Goal: Task Accomplishment & Management: Manage account settings

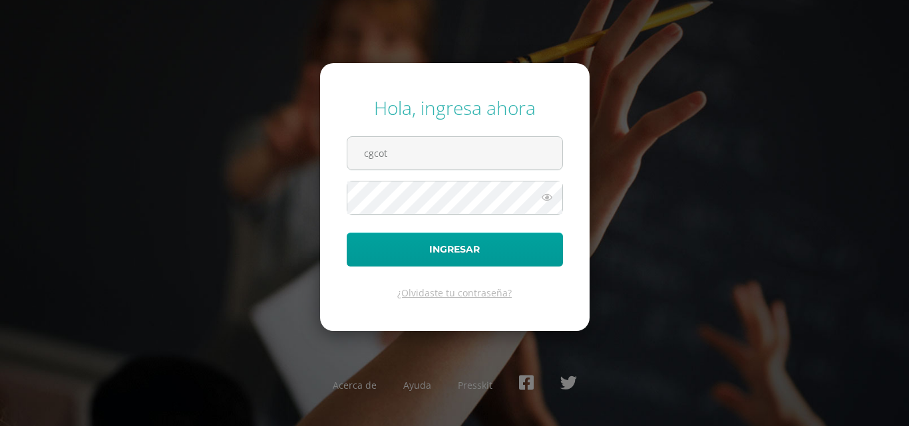
type input "[EMAIL_ADDRESS][DOMAIN_NAME]"
click at [347, 233] on button "Ingresar" at bounding box center [455, 250] width 216 height 34
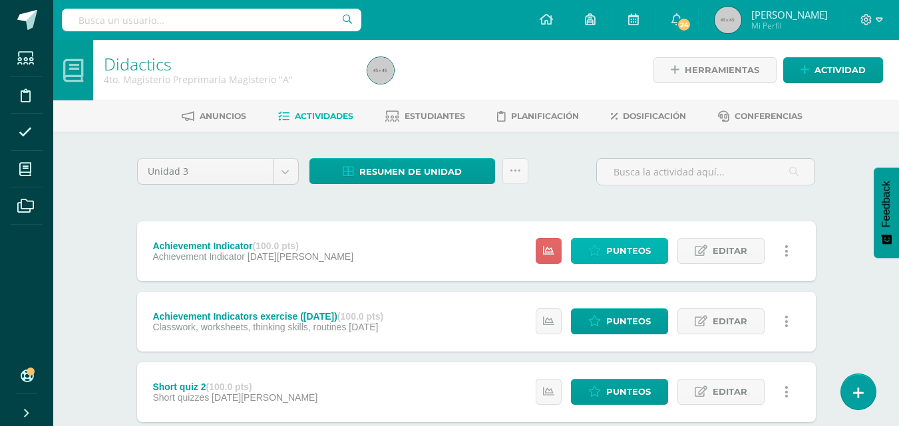
click at [623, 248] on span "Punteos" at bounding box center [628, 251] width 45 height 25
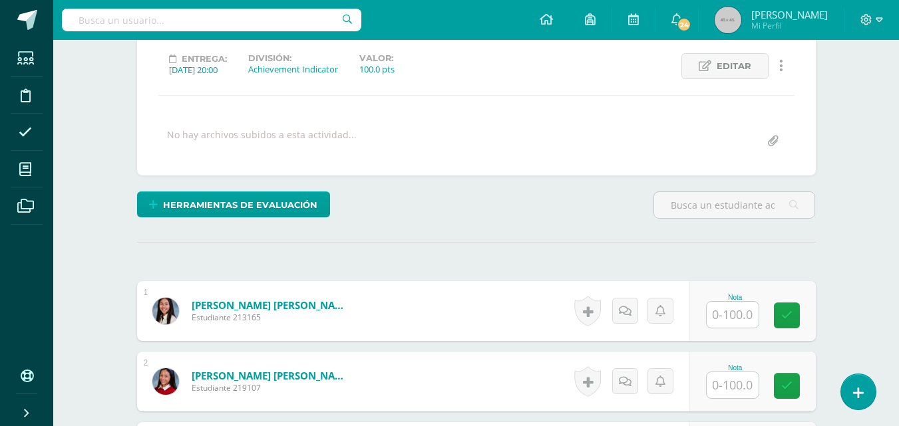
scroll to position [182, 0]
click at [726, 318] on input "text" at bounding box center [732, 314] width 52 height 26
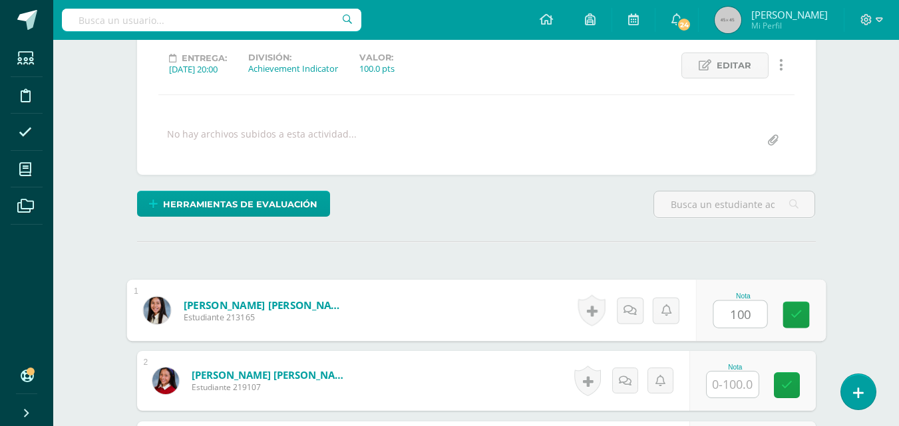
type input "100"
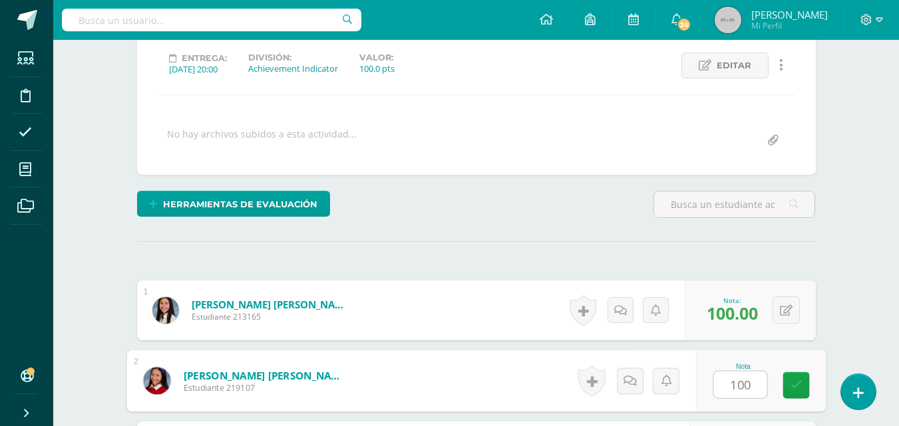
type input "100"
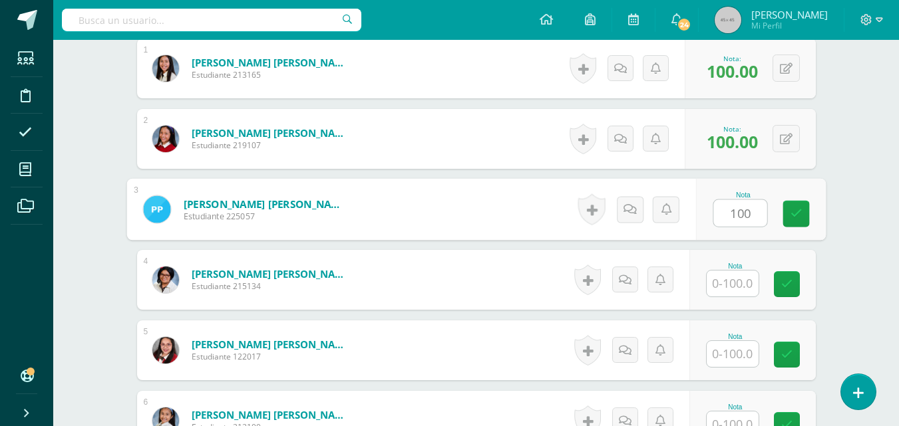
type input "100"
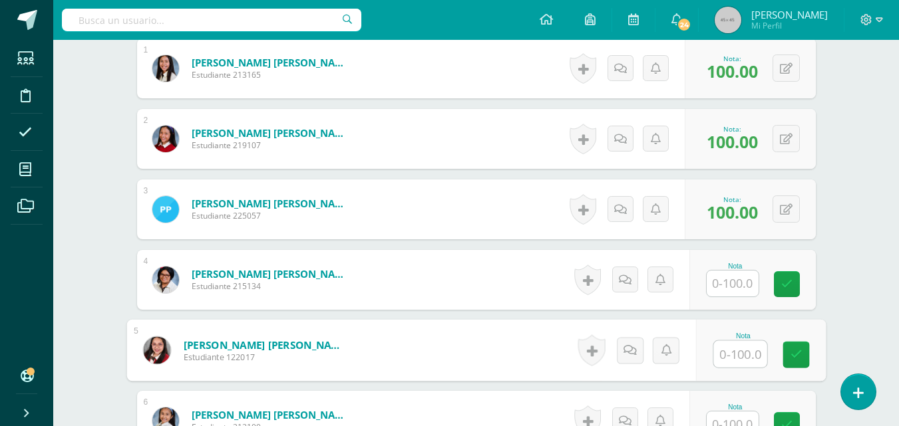
click at [728, 359] on input "text" at bounding box center [739, 354] width 53 height 27
type input "92"
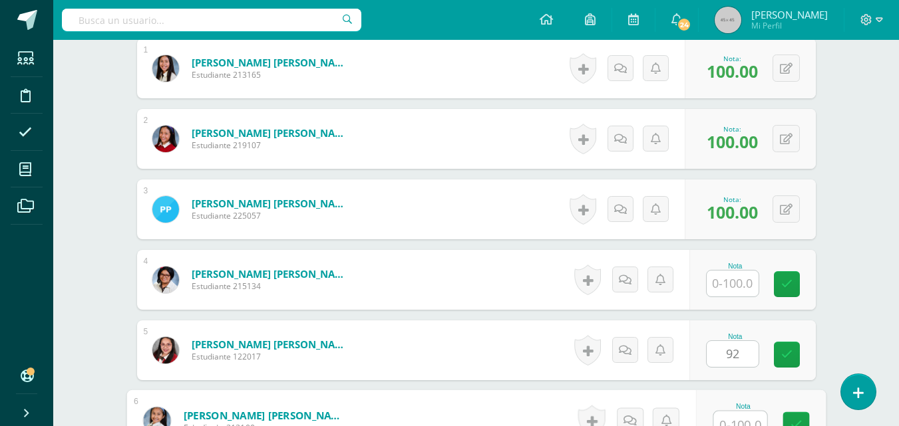
click at [730, 417] on input "text" at bounding box center [739, 425] width 53 height 27
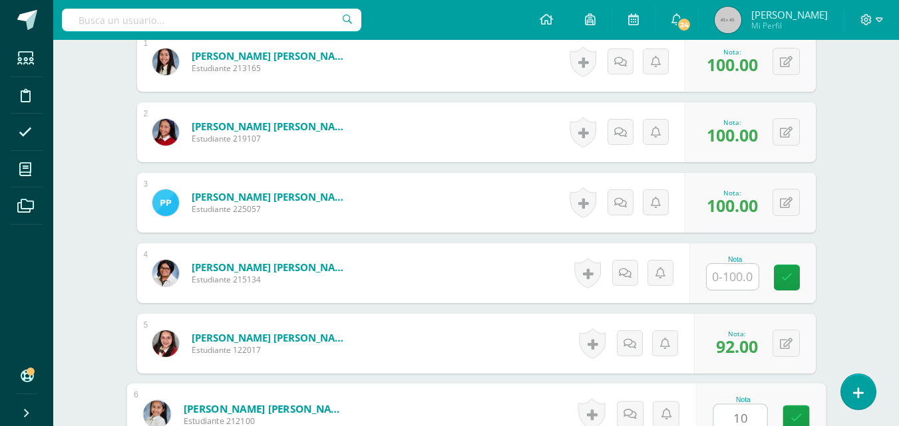
type input "100"
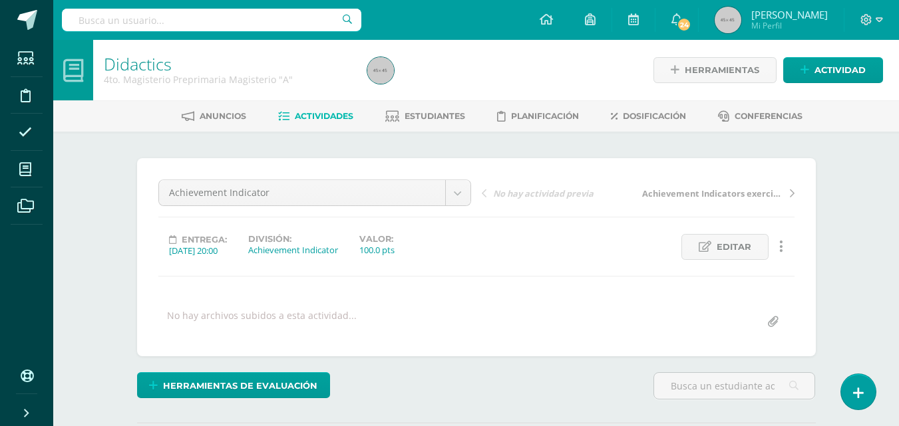
click at [320, 118] on span "Actividades" at bounding box center [324, 116] width 59 height 10
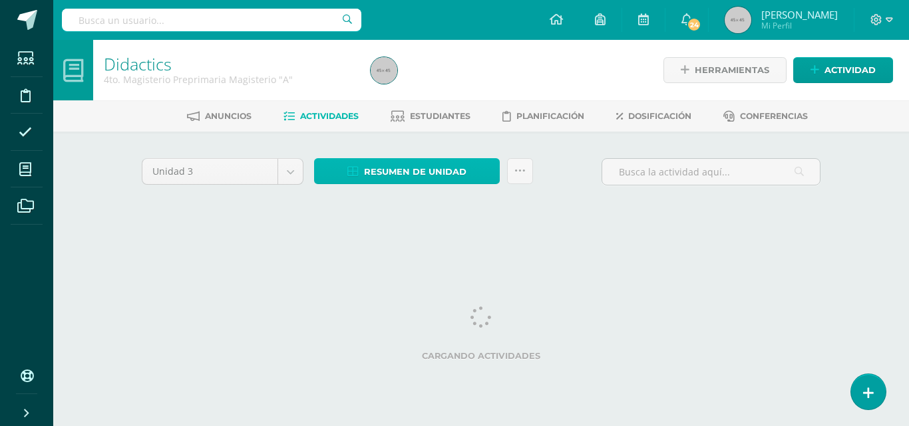
click at [424, 178] on span "Resumen de unidad" at bounding box center [415, 172] width 102 height 25
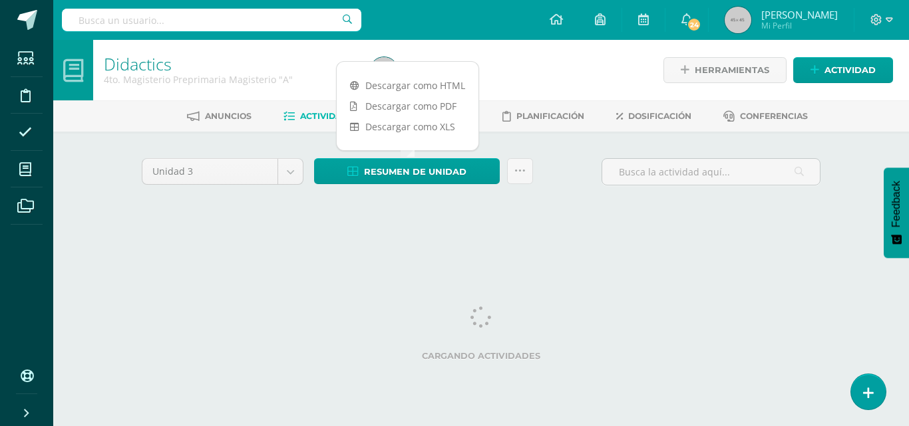
click at [416, 104] on link "Descargar como PDF" at bounding box center [408, 106] width 142 height 21
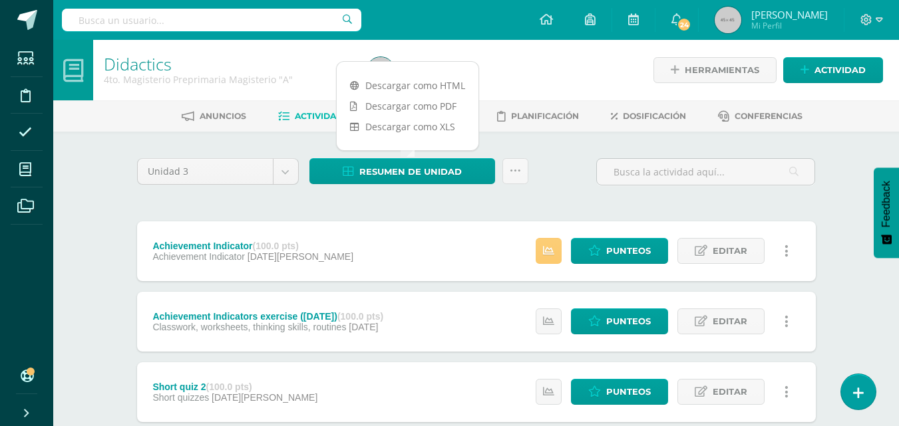
click at [558, 182] on div "Unidad 3 Unidad 1 Unidad 2 Unidad 3 Unidad 4 Resumen de unidad Subir actividade…" at bounding box center [476, 177] width 689 height 38
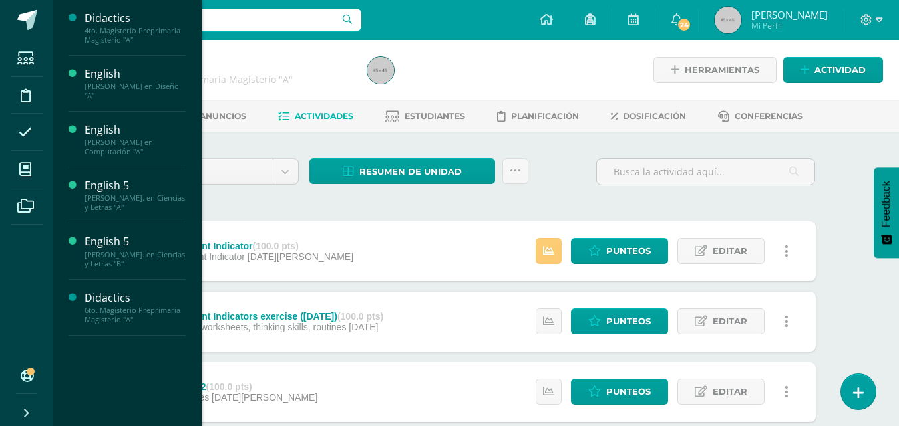
click at [116, 254] on div "[PERSON_NAME]. en Ciencias y Letras "B"" at bounding box center [134, 259] width 101 height 19
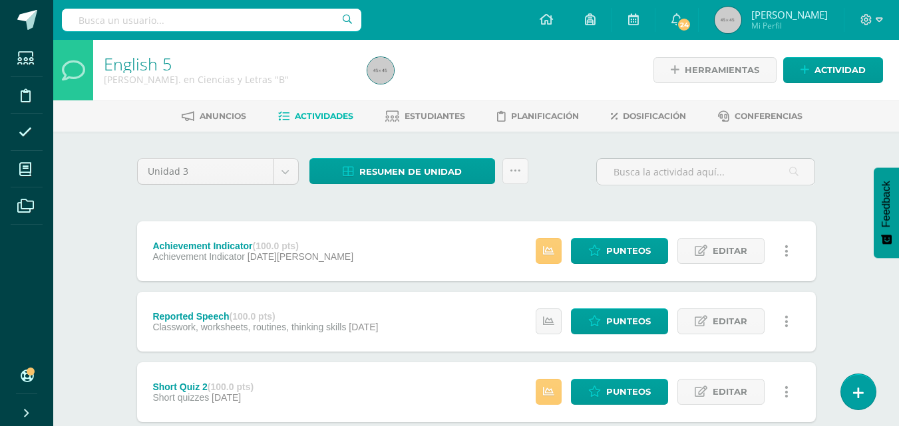
click at [454, 120] on span "Estudiantes" at bounding box center [434, 116] width 61 height 10
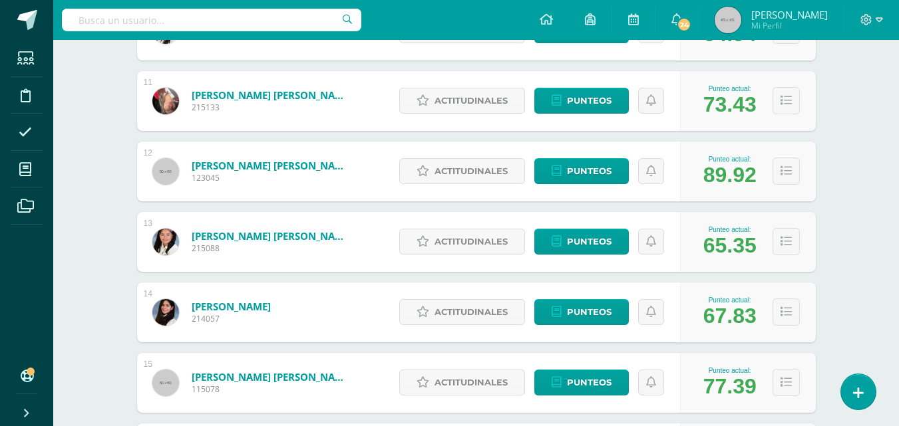
scroll to position [926, 0]
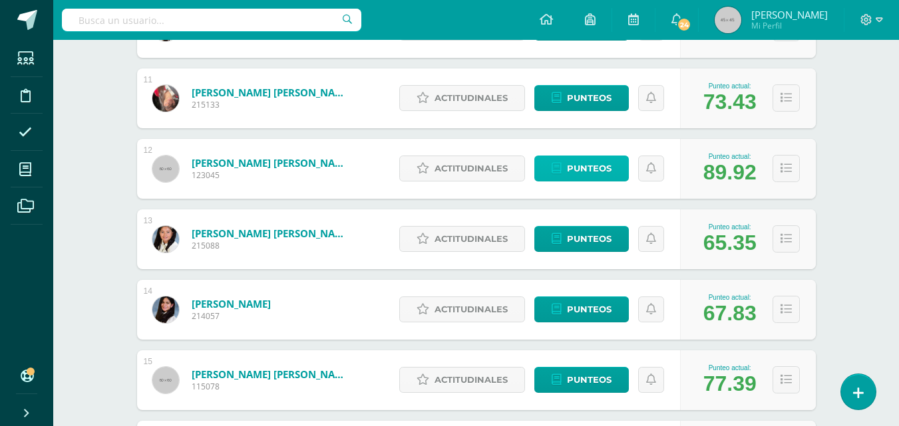
click at [599, 166] on span "Punteos" at bounding box center [589, 168] width 45 height 25
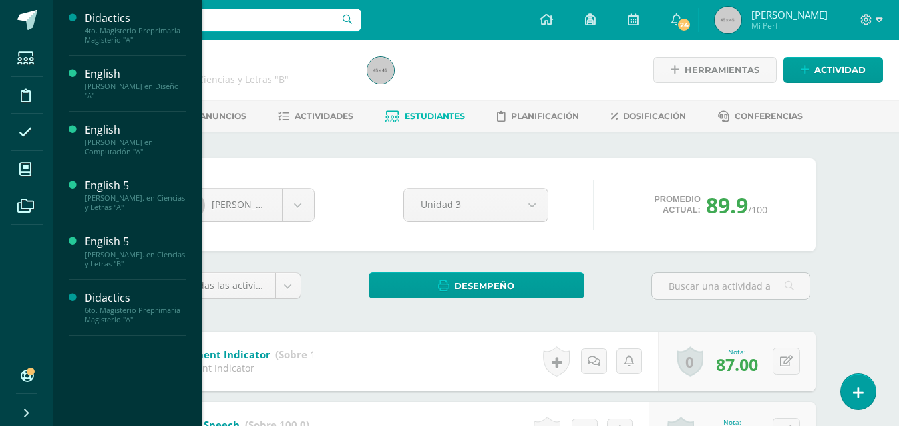
click at [118, 79] on div "English" at bounding box center [134, 74] width 101 height 15
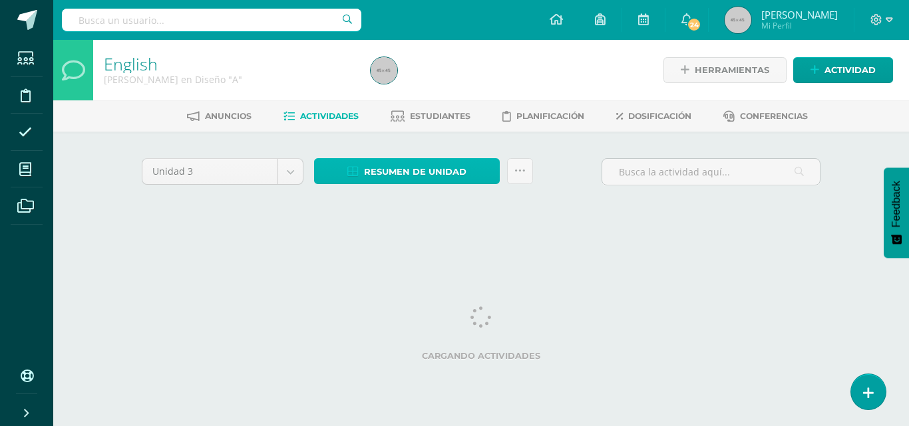
click at [444, 168] on span "Resumen de unidad" at bounding box center [415, 172] width 102 height 25
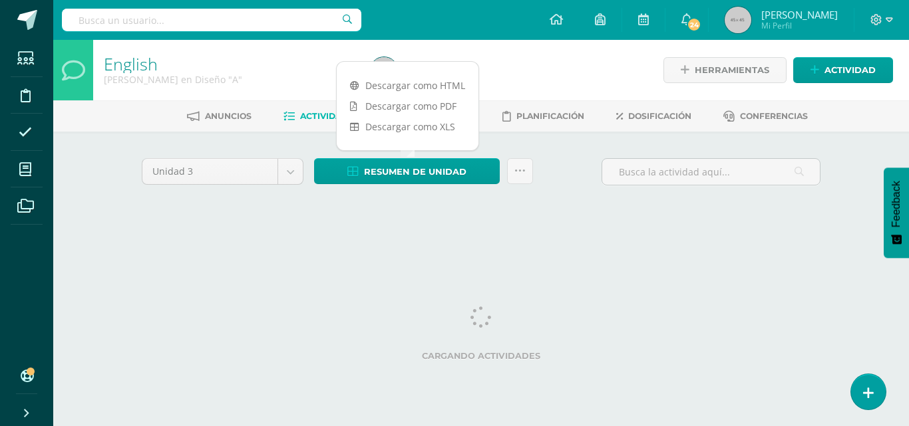
click at [432, 107] on link "Descargar como PDF" at bounding box center [408, 106] width 142 height 21
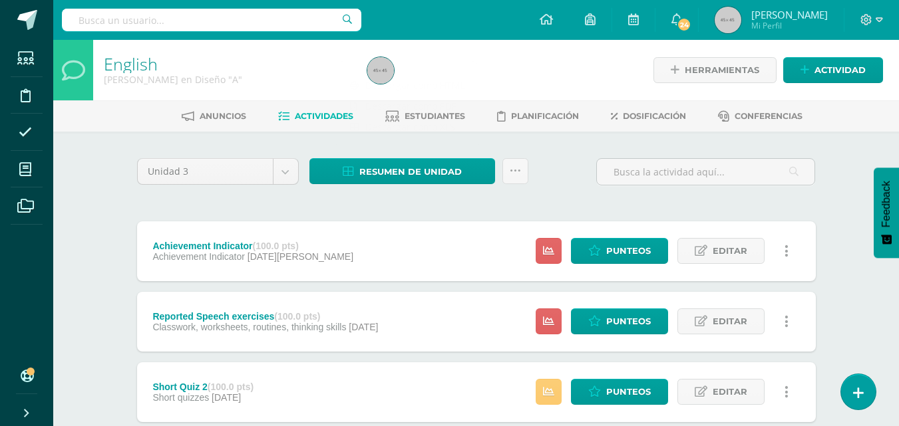
click at [530, 186] on div "Resumen de unidad Subir actividades en masa Enviar punteos a revision Historial…" at bounding box center [418, 177] width 229 height 38
click at [446, 115] on span "Estudiantes" at bounding box center [434, 116] width 61 height 10
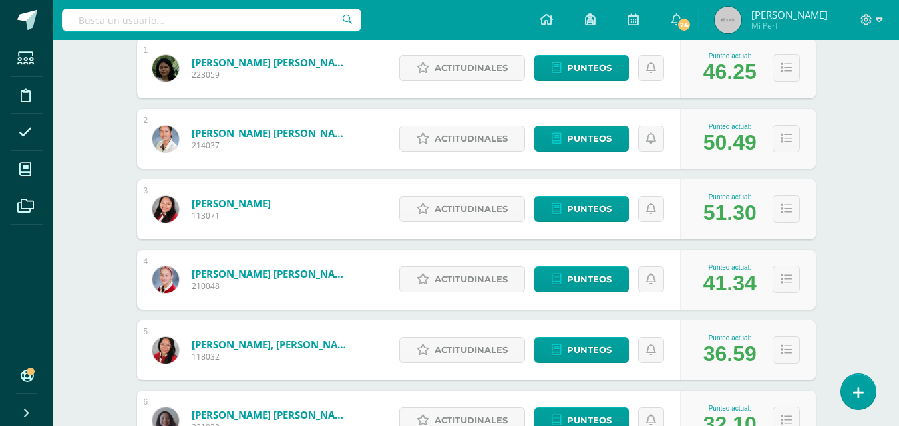
scroll to position [202, 0]
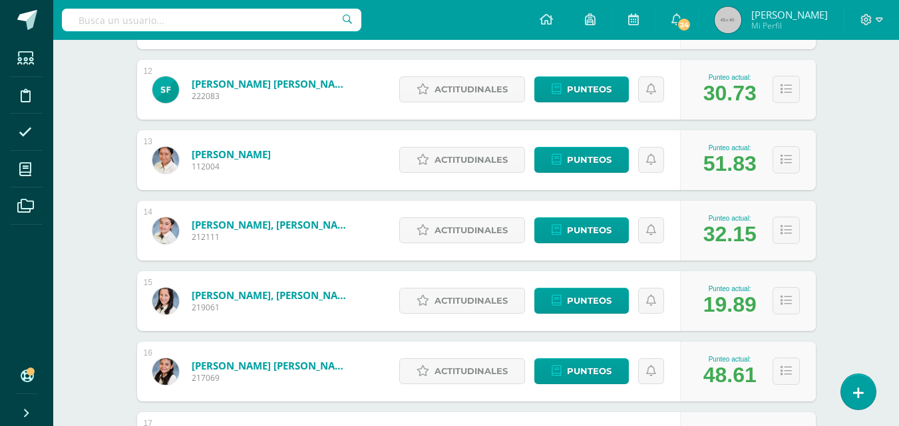
scroll to position [1008, 0]
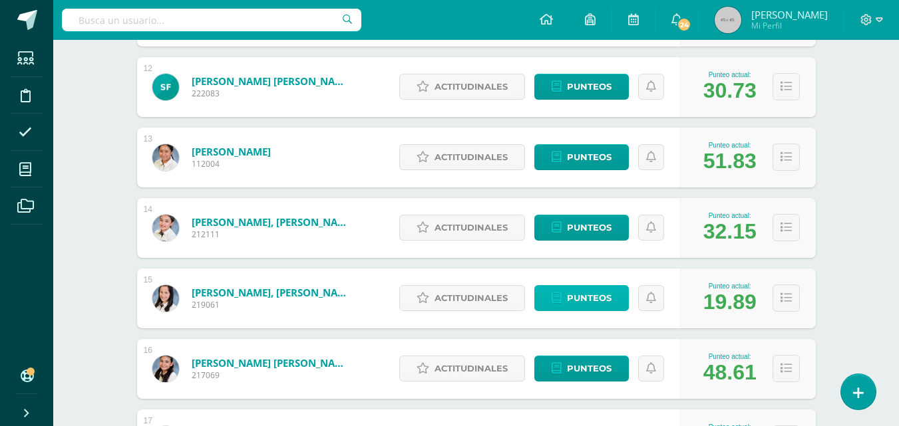
click at [608, 291] on span "Punteos" at bounding box center [589, 298] width 45 height 25
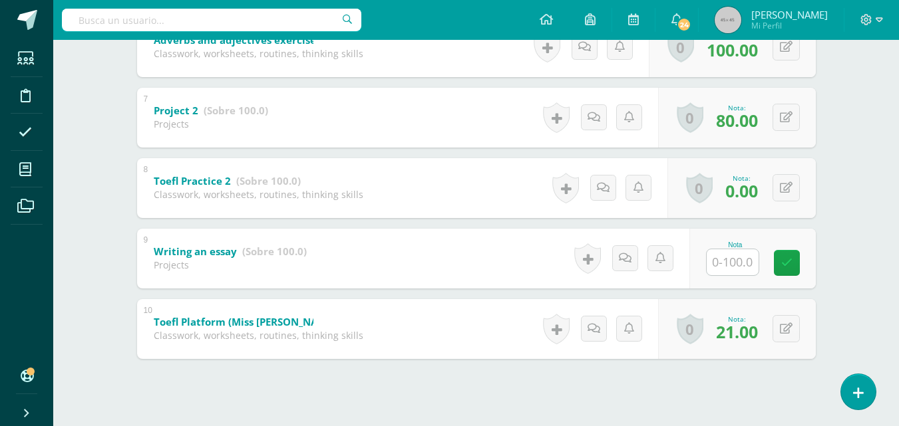
scroll to position [684, 0]
